Goal: Find specific page/section: Find specific page/section

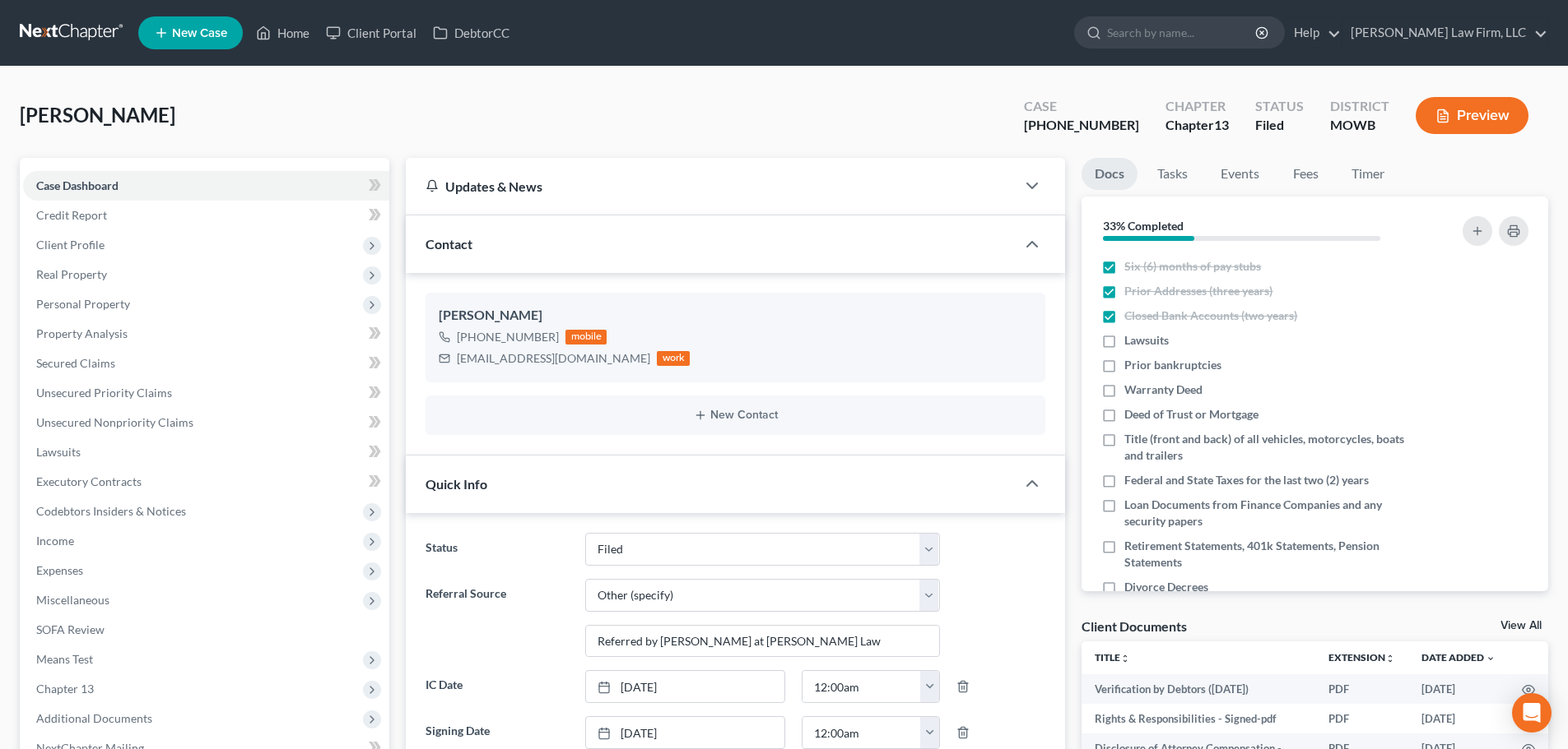
select select "3"
select select "6"
select select "0"
click at [291, 26] on link "Home" at bounding box center [283, 33] width 70 height 29
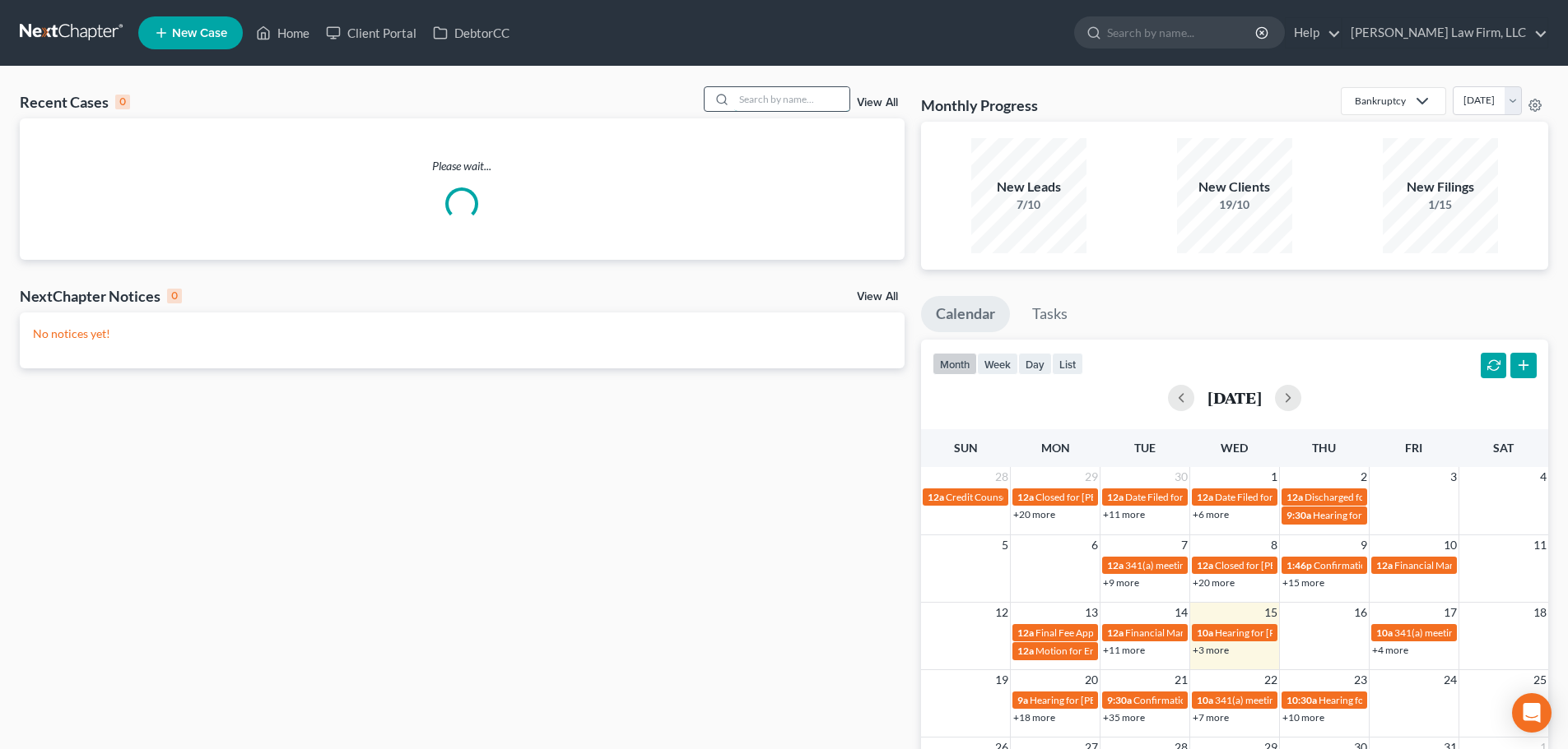
click at [756, 99] on input "search" at bounding box center [791, 99] width 115 height 23
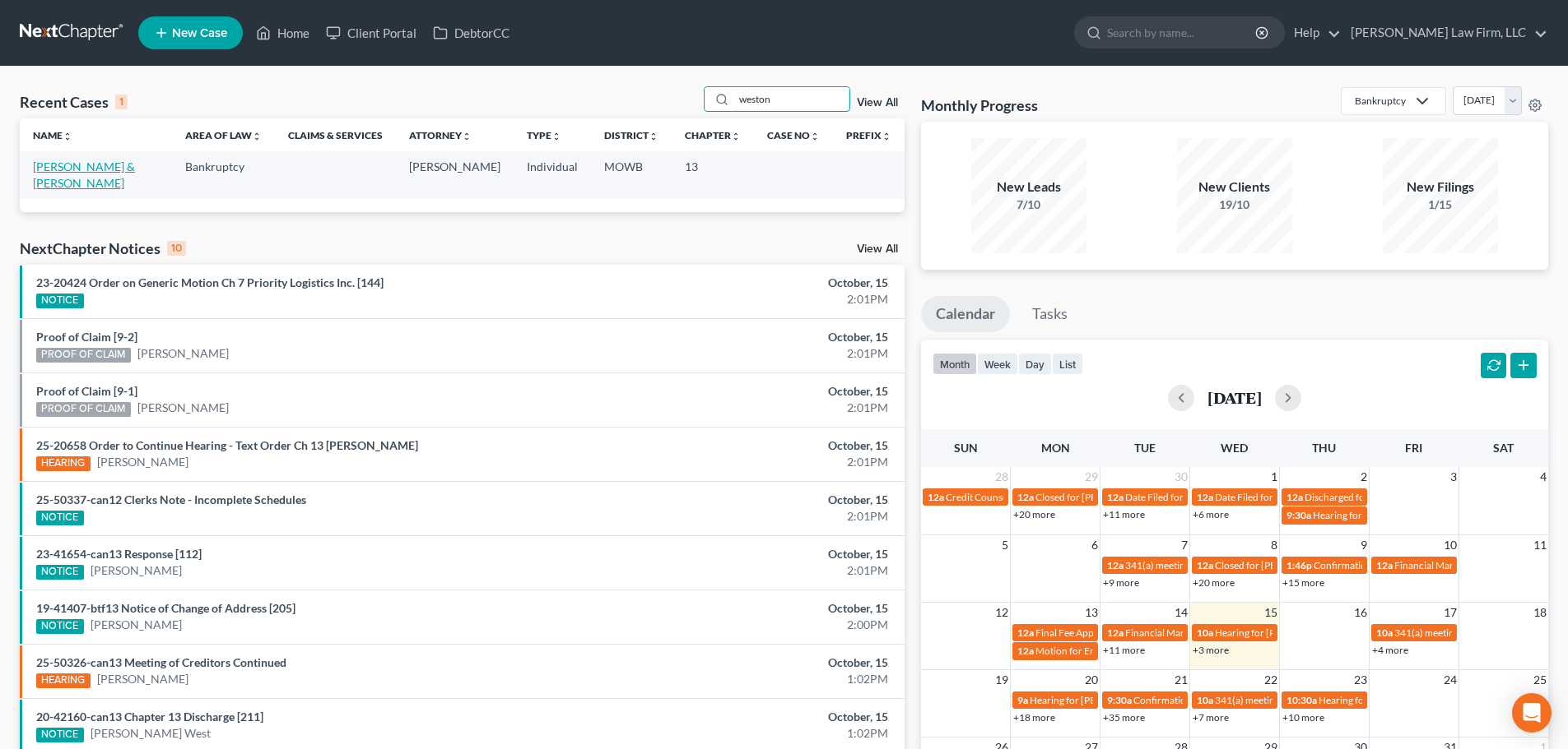
type input "weston"
click at [84, 162] on link "[PERSON_NAME] & [PERSON_NAME]" at bounding box center [84, 175] width 102 height 30
select select "4"
